Goal: Task Accomplishment & Management: Complete application form

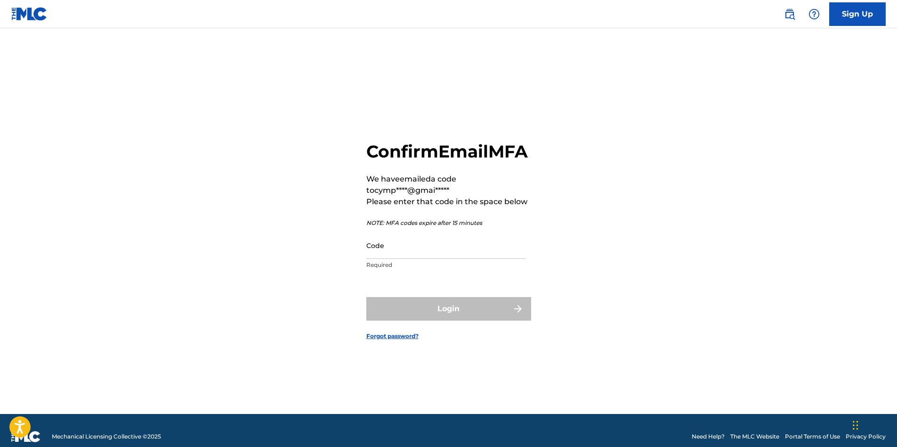
click at [395, 259] on input "Code" at bounding box center [445, 245] width 159 height 27
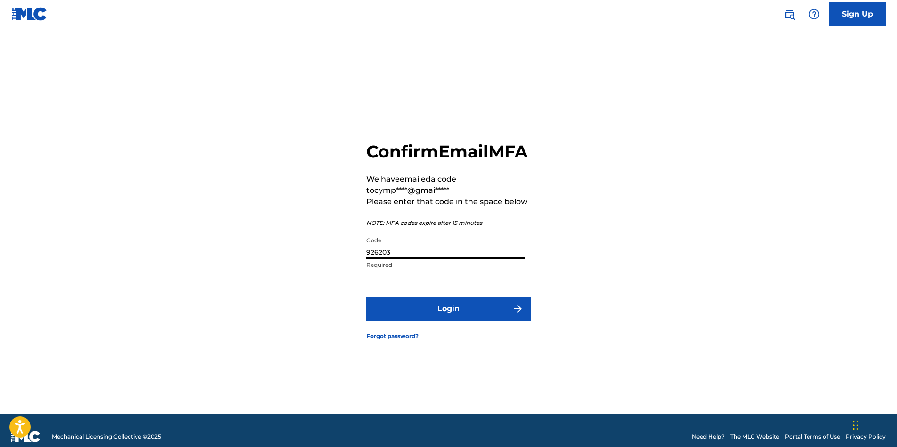
type input "926203"
click at [471, 320] on button "Login" at bounding box center [448, 309] width 165 height 24
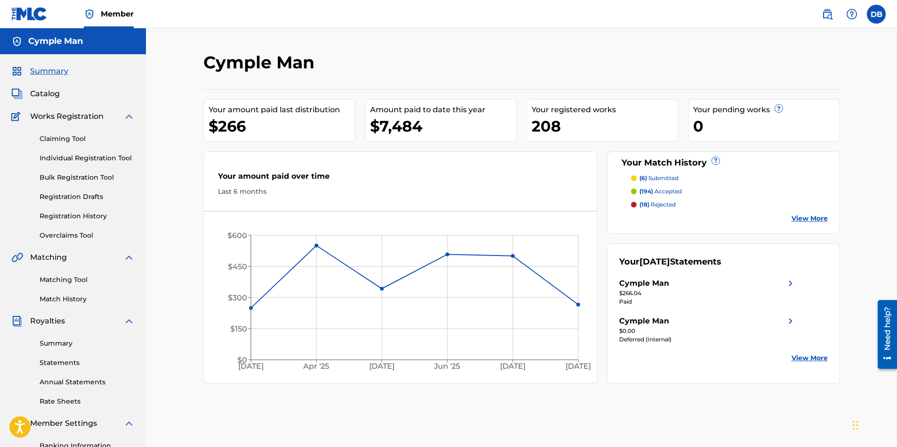
click at [62, 137] on link "Claiming Tool" at bounding box center [87, 139] width 95 height 10
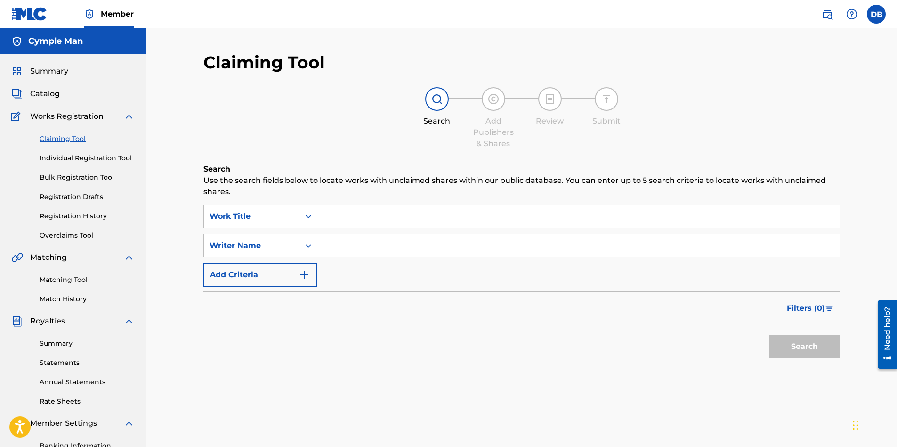
click at [333, 220] on input "Search Form" at bounding box center [578, 216] width 522 height 23
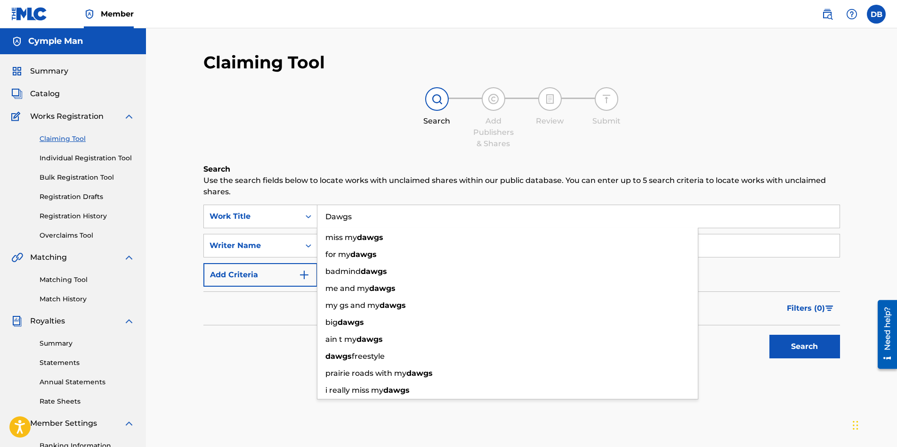
type input "Dawgs"
click at [273, 347] on div "Search" at bounding box center [521, 344] width 637 height 38
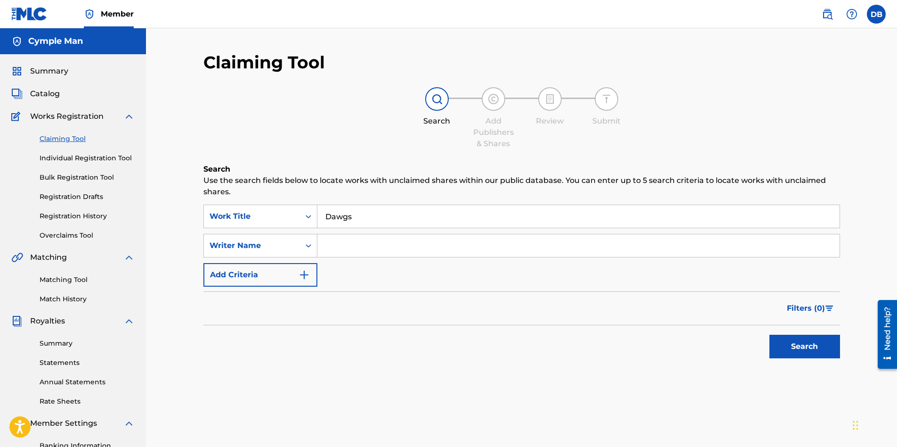
click at [345, 251] on input "Search Form" at bounding box center [578, 245] width 522 height 23
type input "[PERSON_NAME]"
click at [804, 344] on button "Search" at bounding box center [805, 346] width 71 height 24
click at [390, 247] on input "[PERSON_NAME]" at bounding box center [578, 245] width 522 height 23
click at [109, 155] on link "Individual Registration Tool" at bounding box center [87, 158] width 95 height 10
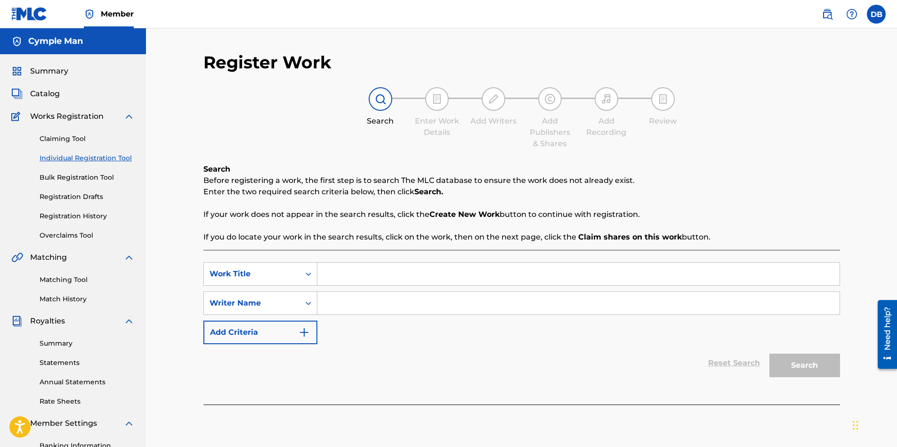
click at [361, 275] on input "Search Form" at bounding box center [578, 273] width 522 height 23
type input "Dawgs"
click at [358, 303] on input "Search Form" at bounding box center [578, 303] width 522 height 23
type input "[PERSON_NAME]"
click at [805, 370] on button "Search" at bounding box center [805, 365] width 71 height 24
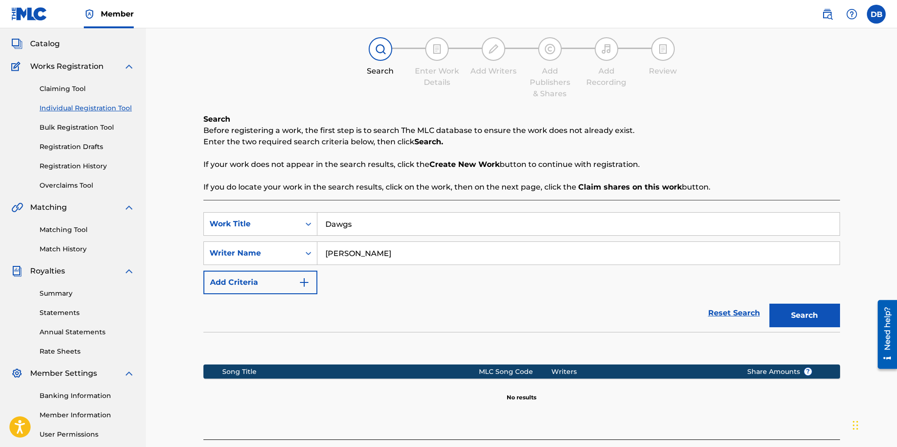
scroll to position [43, 0]
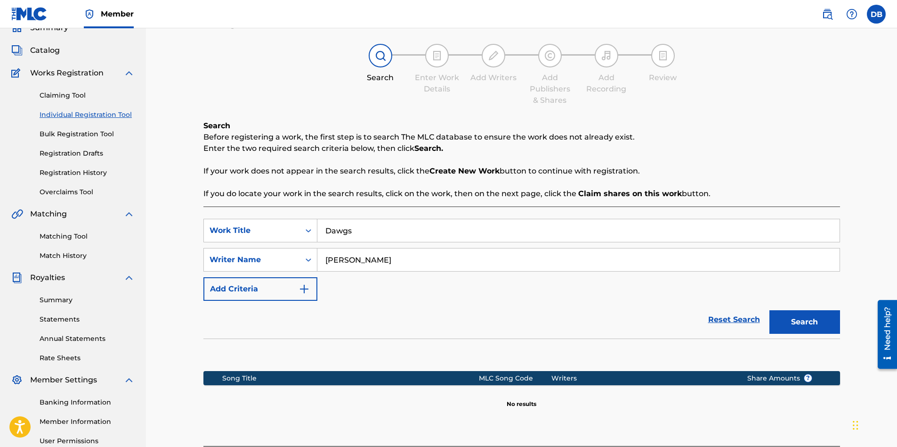
click at [411, 258] on input "[PERSON_NAME]" at bounding box center [578, 259] width 522 height 23
click at [369, 234] on input "Dawgs" at bounding box center [578, 230] width 522 height 23
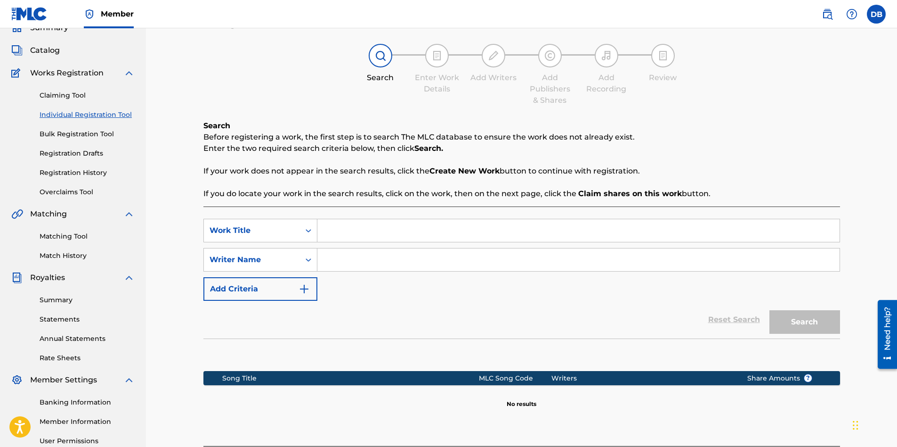
click at [343, 260] on input "Search Form" at bounding box center [578, 259] width 522 height 23
type input "[PERSON_NAME]"
click at [67, 95] on link "Claiming Tool" at bounding box center [87, 95] width 95 height 10
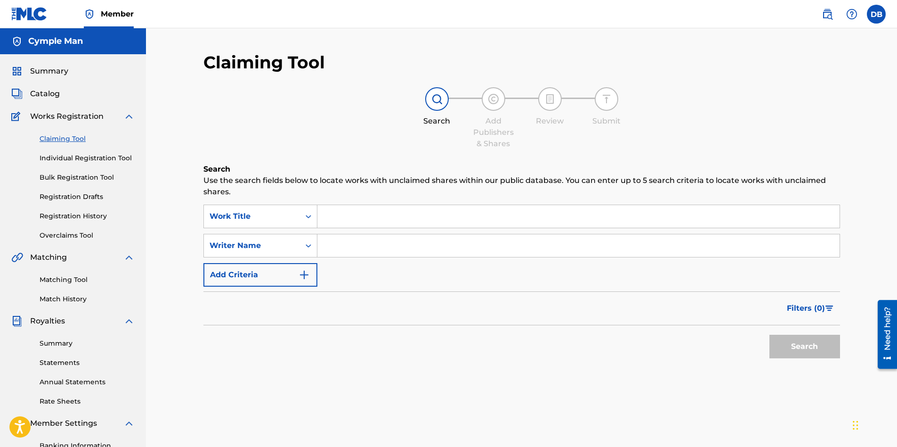
click at [350, 244] on input "Search Form" at bounding box center [578, 245] width 522 height 23
type input "[PERSON_NAME]"
click at [811, 348] on button "Search" at bounding box center [805, 346] width 71 height 24
click at [803, 348] on button "Search" at bounding box center [805, 346] width 71 height 24
click at [400, 247] on input "[PERSON_NAME]" at bounding box center [578, 245] width 522 height 23
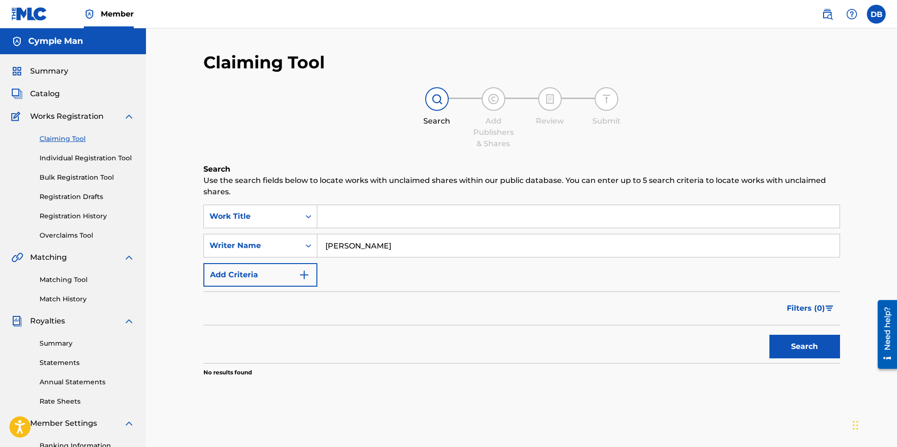
click at [400, 247] on input "[PERSON_NAME]" at bounding box center [578, 245] width 522 height 23
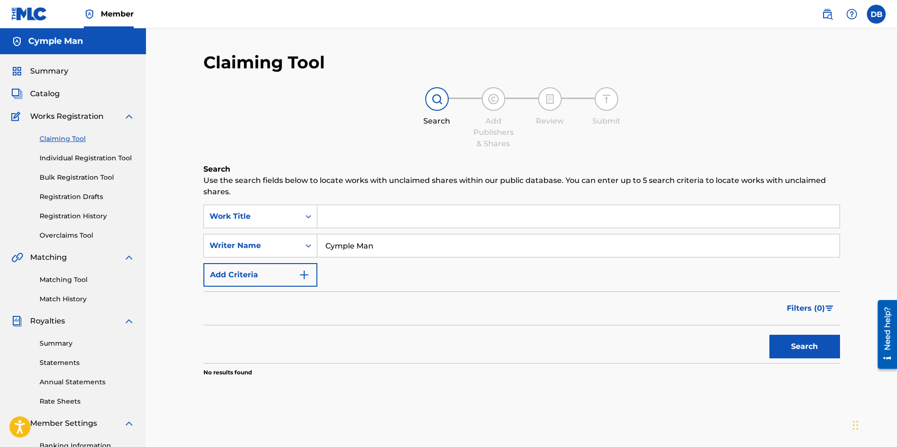
type input "Cymple Man"
click at [793, 348] on button "Search" at bounding box center [805, 346] width 71 height 24
click at [81, 157] on link "Individual Registration Tool" at bounding box center [87, 158] width 95 height 10
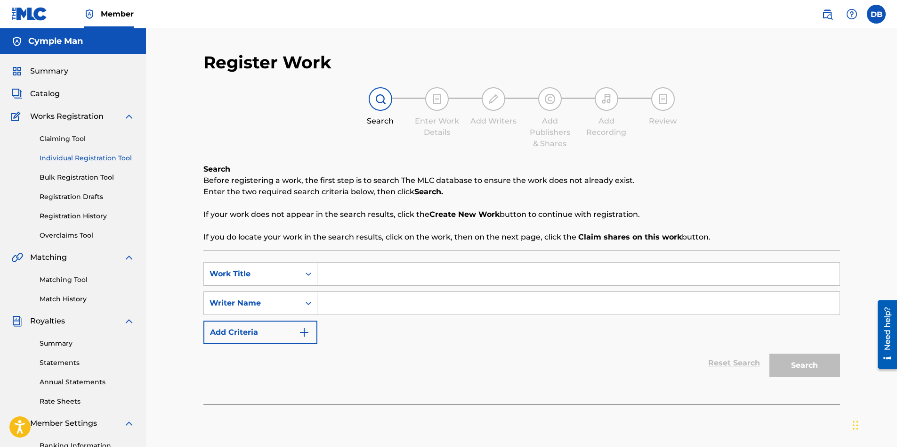
click at [345, 302] on input "Search Form" at bounding box center [578, 303] width 522 height 23
type input "Cymple Man"
click at [373, 301] on input "Cymple Man" at bounding box center [578, 303] width 522 height 23
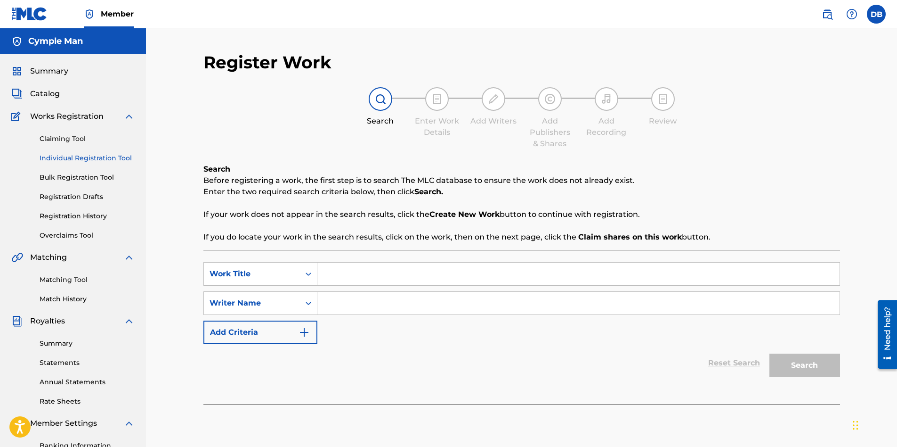
click at [81, 179] on link "Bulk Registration Tool" at bounding box center [87, 177] width 95 height 10
